Goal: Task Accomplishment & Management: Manage account settings

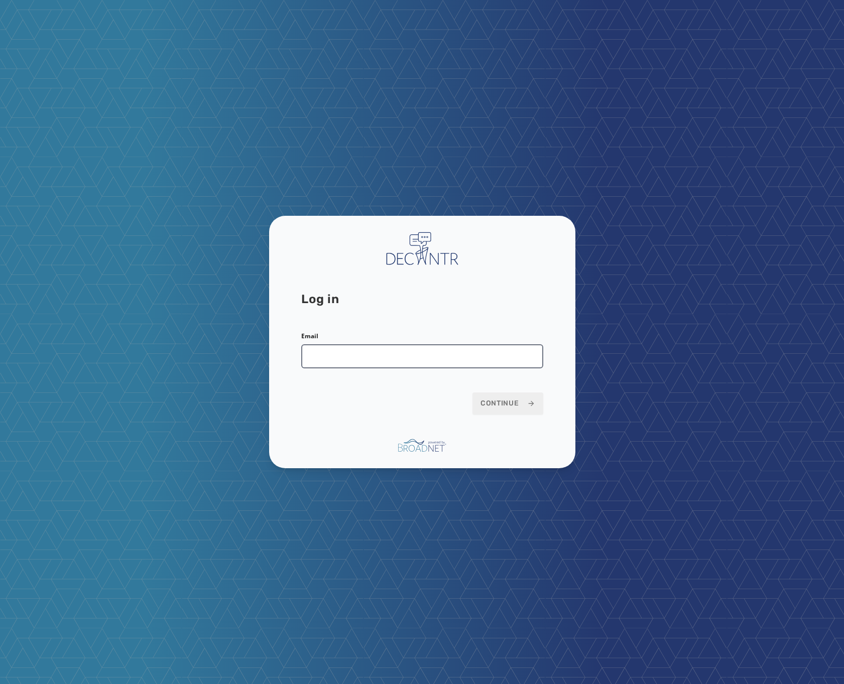
click at [350, 362] on input "Email" at bounding box center [422, 356] width 242 height 24
type input "**********"
click at [490, 391] on form "**********" at bounding box center [422, 373] width 242 height 82
click at [487, 398] on button "Continue" at bounding box center [508, 404] width 71 height 22
